Goal: Transaction & Acquisition: Purchase product/service

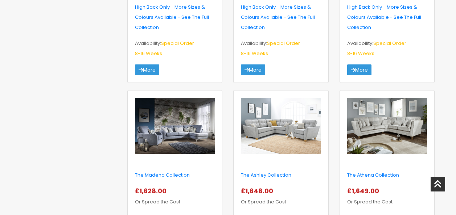
scroll to position [1015, 0]
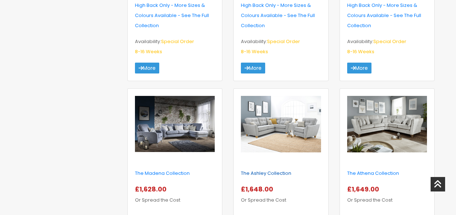
click at [271, 170] on link "The Ashley Collection" at bounding box center [266, 173] width 50 height 7
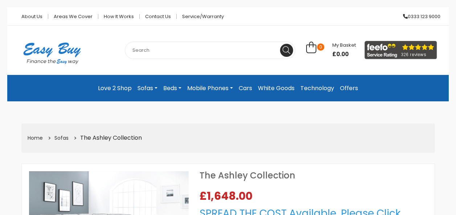
select select "104"
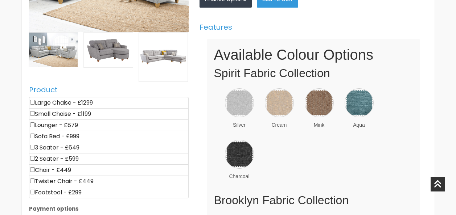
scroll to position [254, 0]
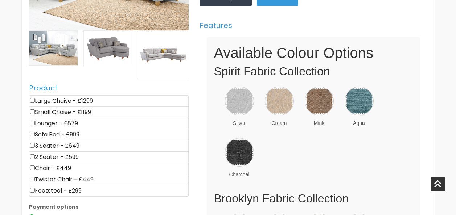
click at [31, 98] on input"] "checkbox" at bounding box center [32, 100] width 5 height 5
checkbox input"] "true"
type input "1299"
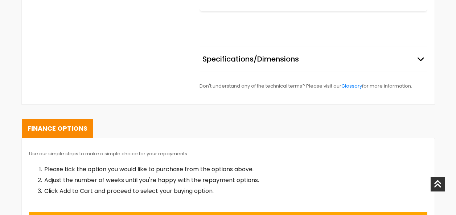
scroll to position [1015, 0]
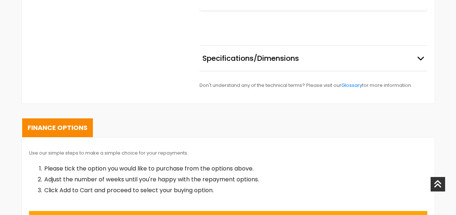
click at [418, 58] on icon "button" at bounding box center [420, 58] width 7 height 7
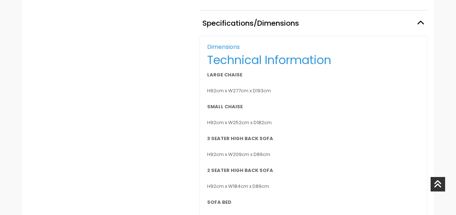
scroll to position [1052, 0]
